Goal: Task Accomplishment & Management: Use online tool/utility

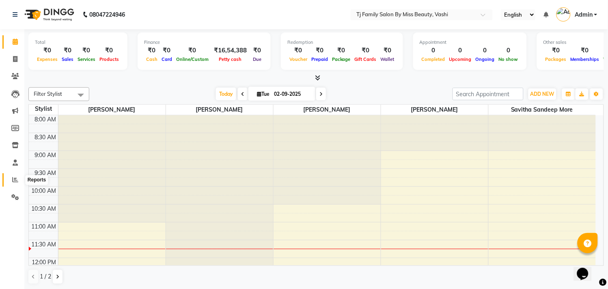
click at [15, 180] on icon at bounding box center [15, 180] width 6 height 6
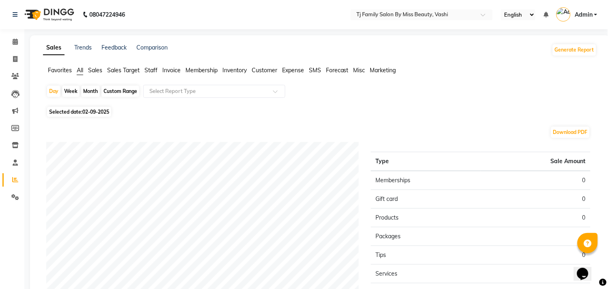
click at [90, 91] on div "Month" at bounding box center [90, 91] width 19 height 11
select select "9"
select select "2025"
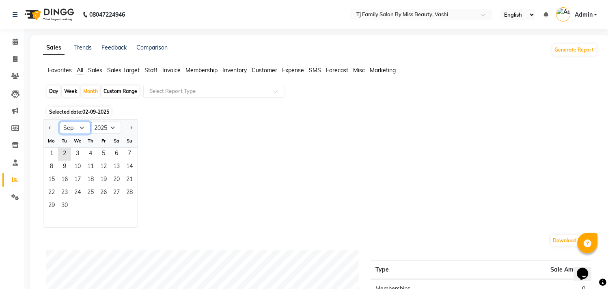
click at [80, 127] on select "Jan Feb Mar Apr May Jun [DATE] Aug Sep Oct Nov Dec" at bounding box center [75, 128] width 31 height 12
select select "8"
click at [60, 122] on select "Jan Feb Mar Apr May Jun [DATE] Aug Sep Oct Nov Dec" at bounding box center [75, 128] width 31 height 12
click at [103, 153] on span "1" at bounding box center [103, 154] width 13 height 13
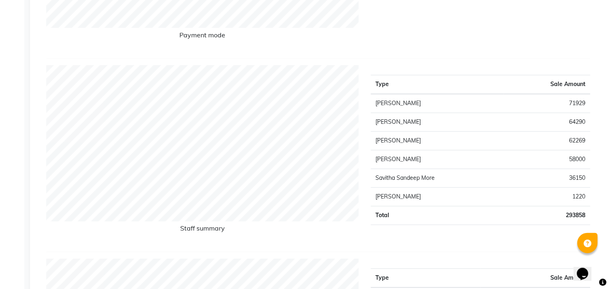
scroll to position [361, 0]
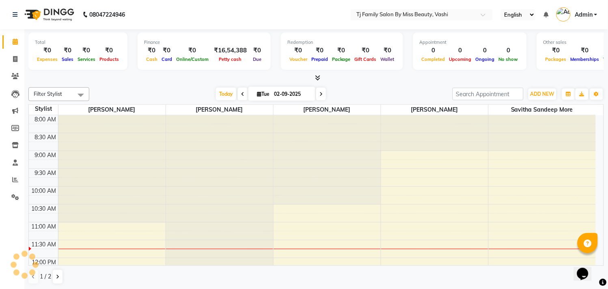
scroll to position [108, 0]
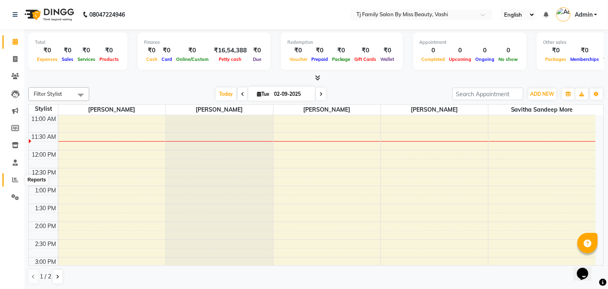
click at [15, 179] on icon at bounding box center [15, 180] width 6 height 6
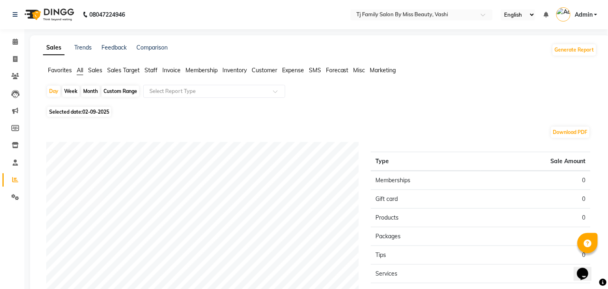
click at [88, 91] on div "Month" at bounding box center [90, 91] width 19 height 11
select select "9"
select select "2025"
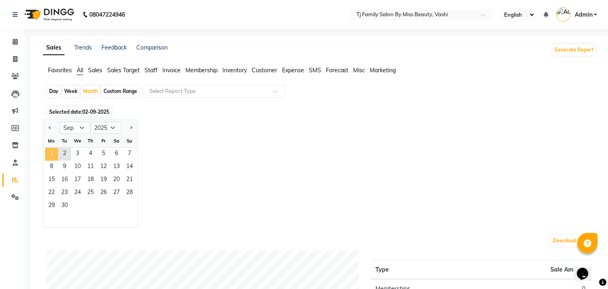
click at [53, 154] on span "1" at bounding box center [51, 154] width 13 height 13
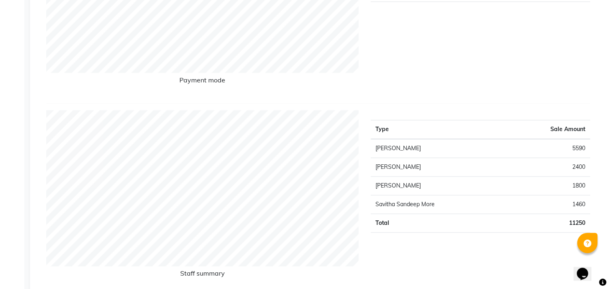
scroll to position [270, 0]
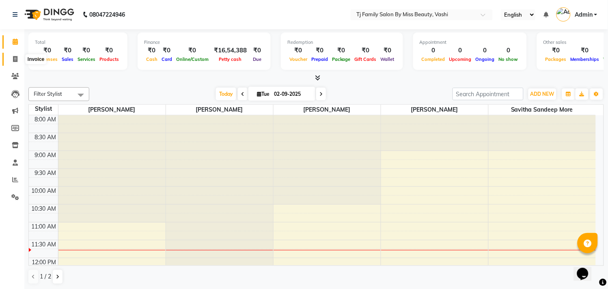
click at [9, 57] on span at bounding box center [15, 59] width 14 height 9
select select "703"
select select "service"
